Goal: Task Accomplishment & Management: Use online tool/utility

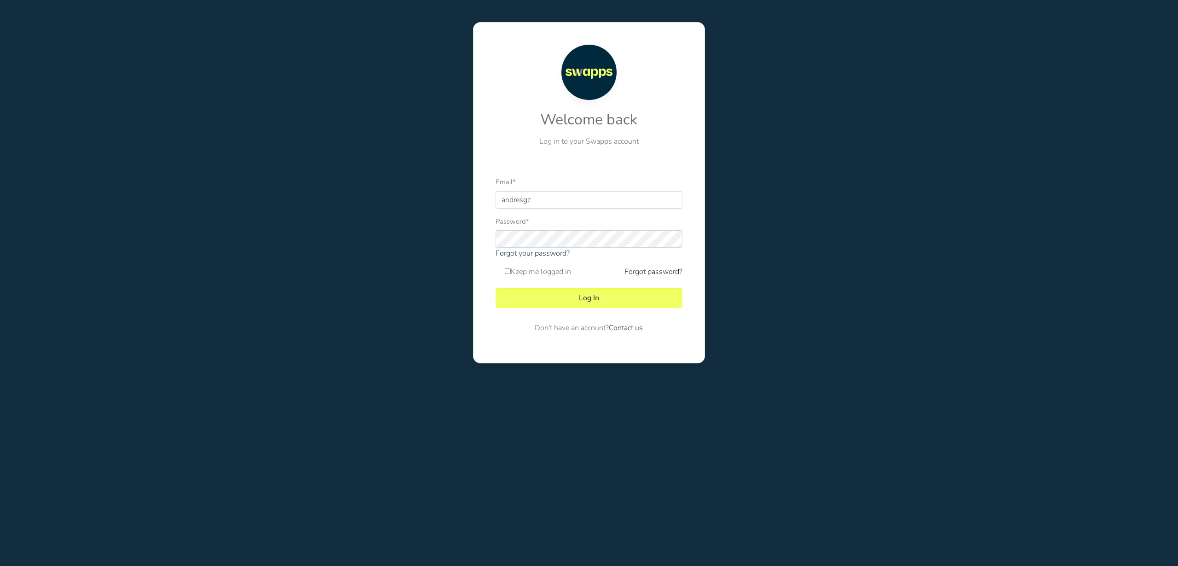
click at [496, 208] on div at bounding box center [496, 208] width 0 height 0
type input "andres@swapps.com"
click at [582, 296] on button "Log In" at bounding box center [589, 297] width 186 height 19
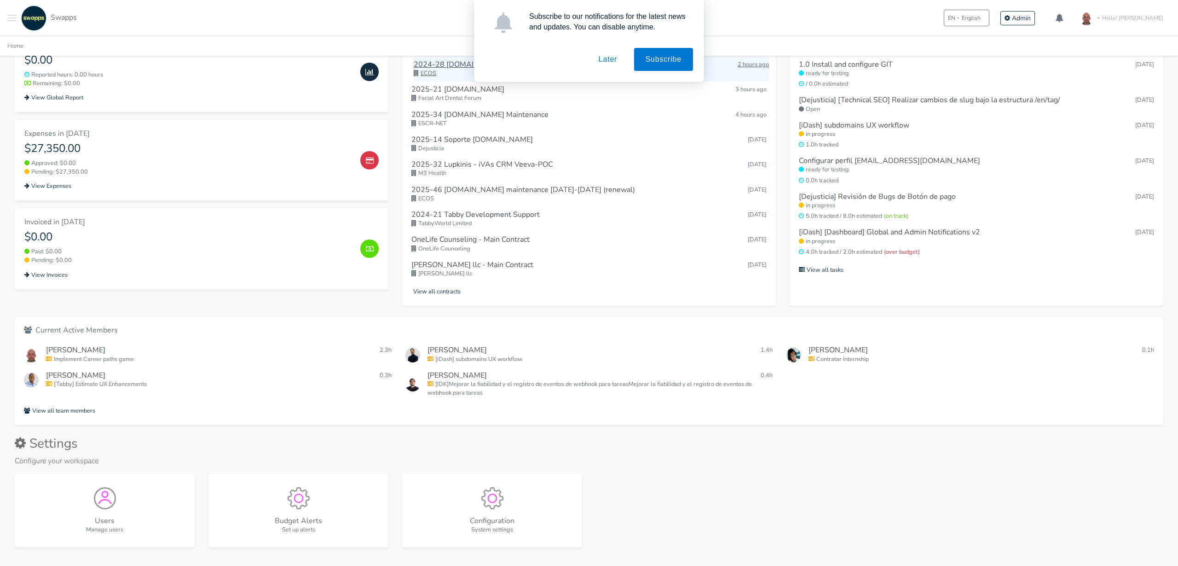
scroll to position [289, 0]
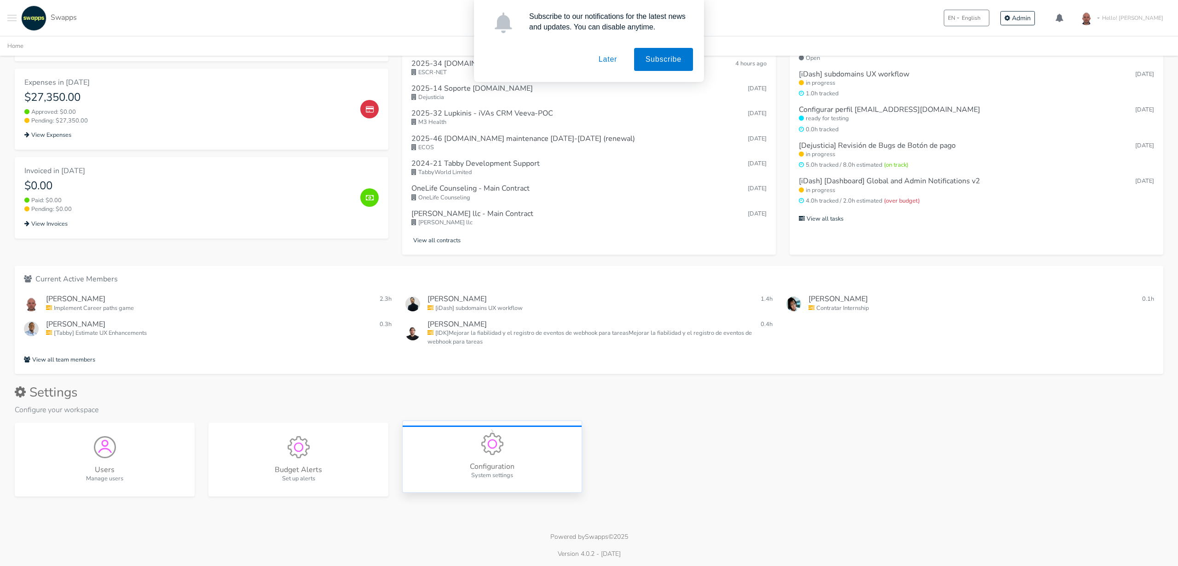
click at [498, 456] on div "Configuration System settings" at bounding box center [492, 456] width 180 height 72
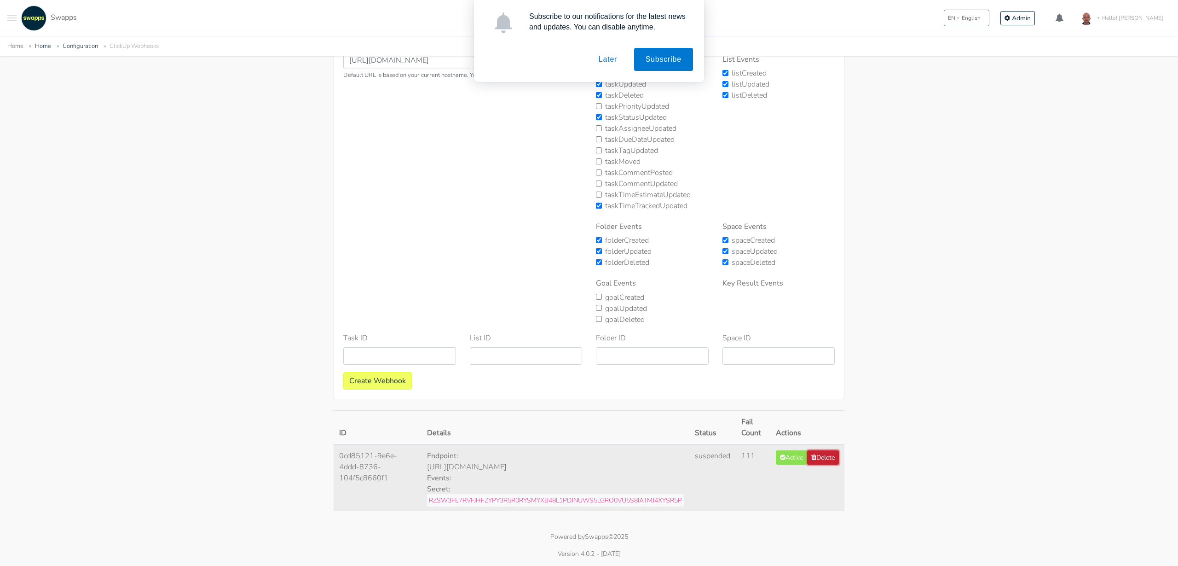
click at [834, 464] on button "Delete" at bounding box center [823, 457] width 32 height 14
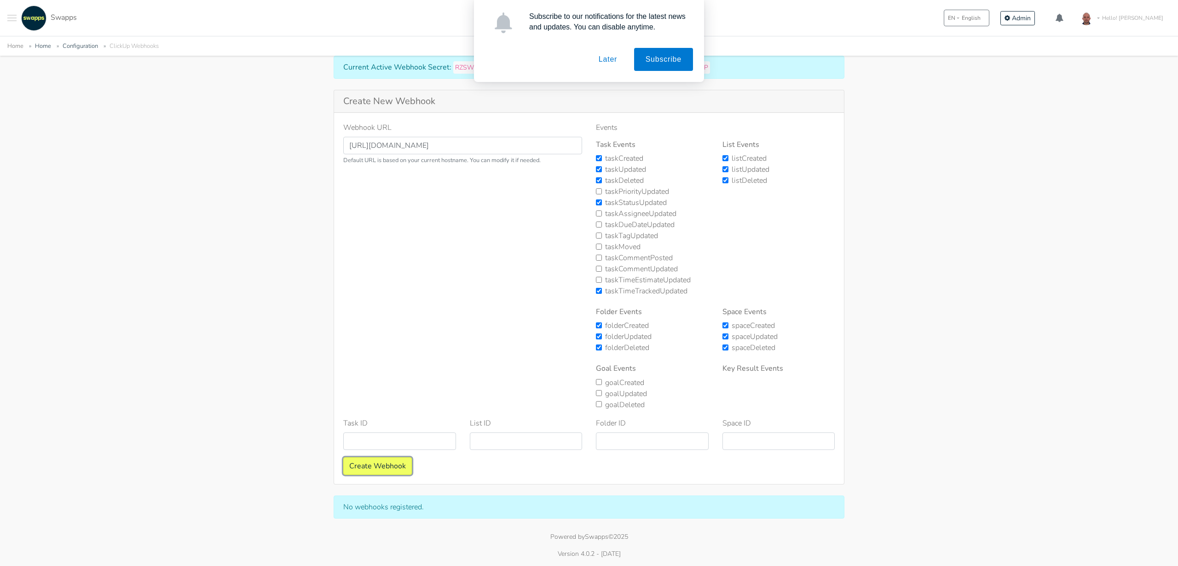
click at [379, 469] on button "Create Webhook" at bounding box center [377, 465] width 69 height 17
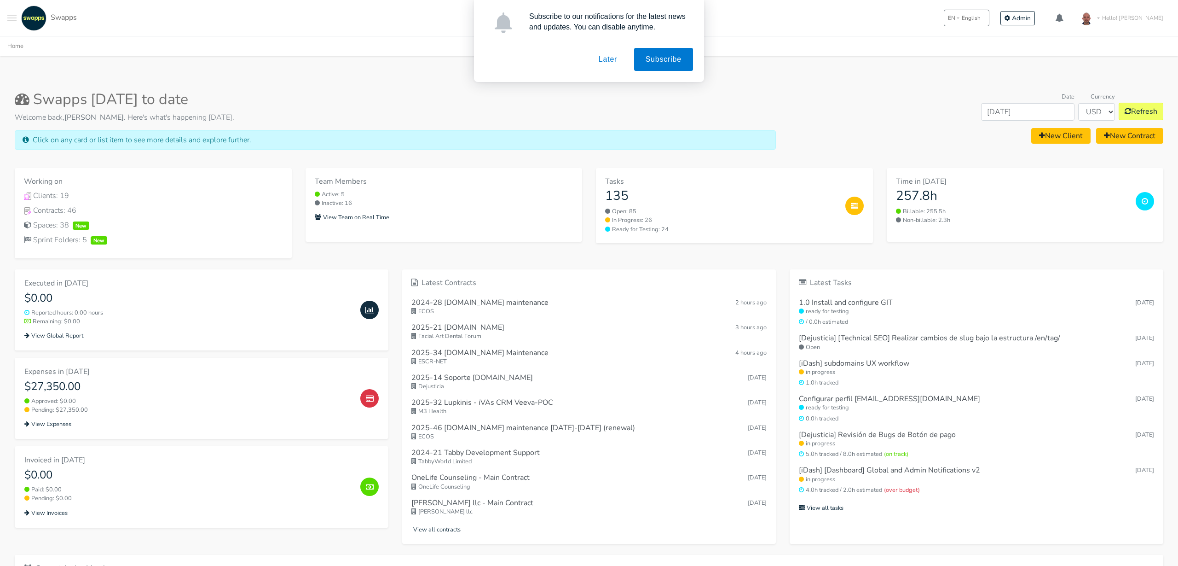
click at [598, 62] on button "Later" at bounding box center [607, 59] width 41 height 23
